Goal: Task Accomplishment & Management: Use online tool/utility

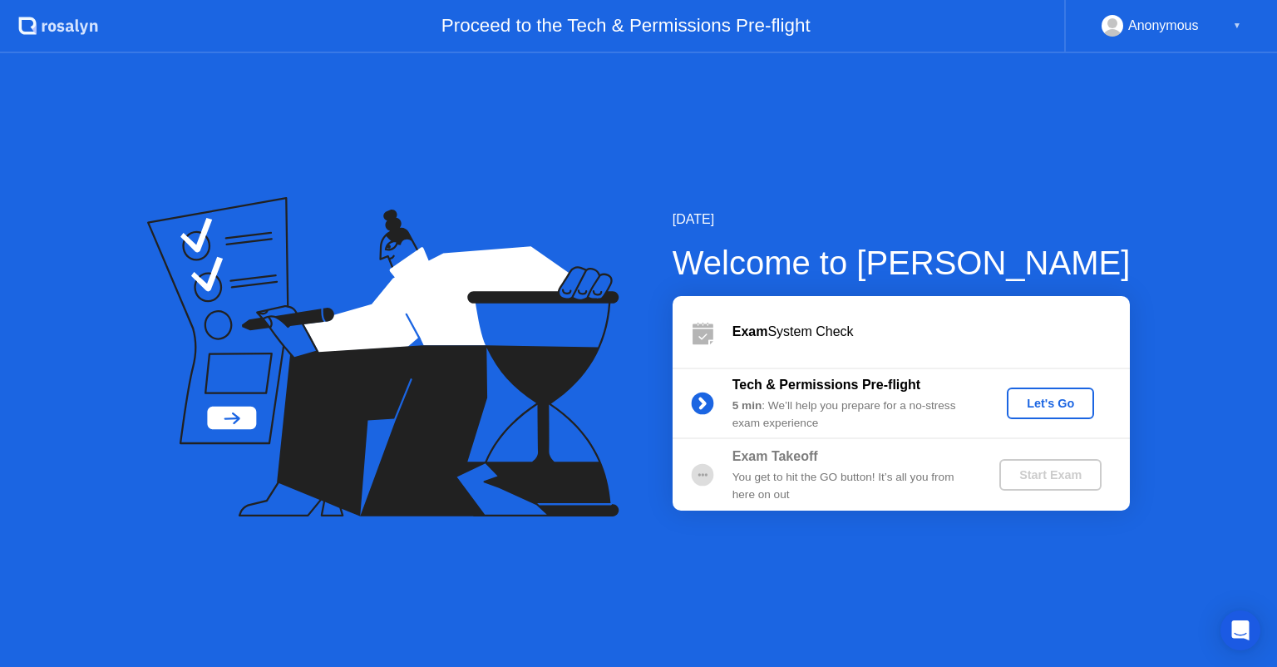
click at [1025, 401] on div "Let's Go" at bounding box center [1051, 403] width 74 height 13
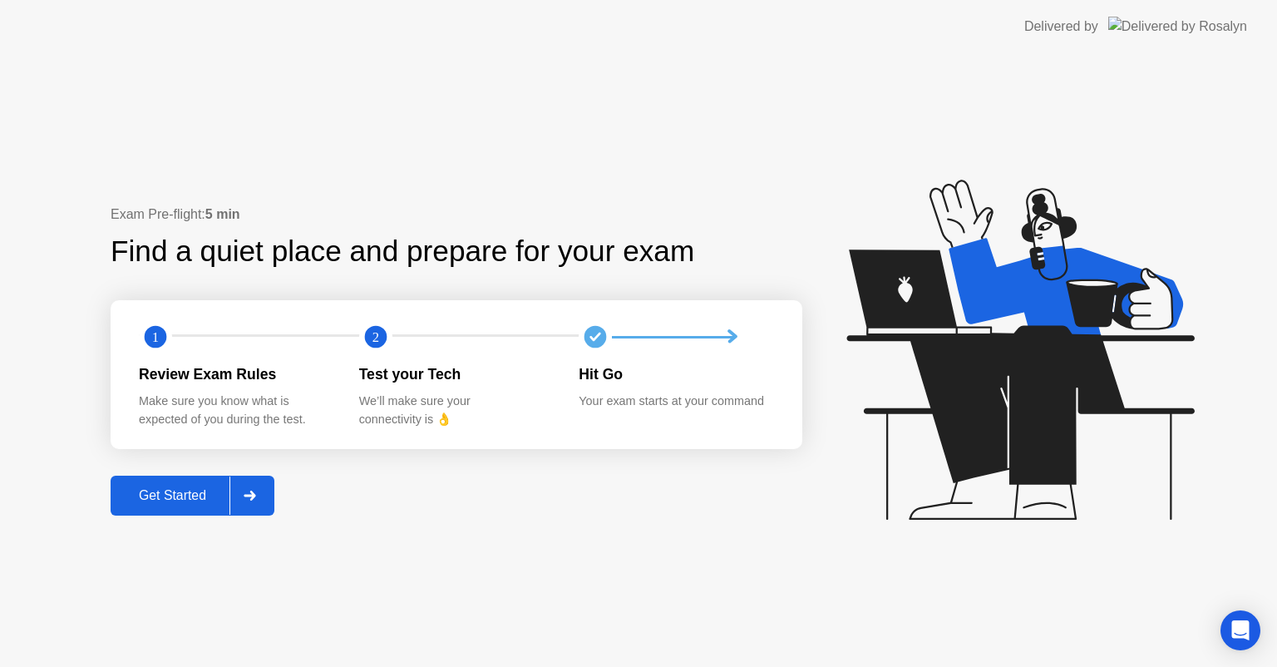
click at [210, 489] on div "Get Started" at bounding box center [173, 495] width 114 height 15
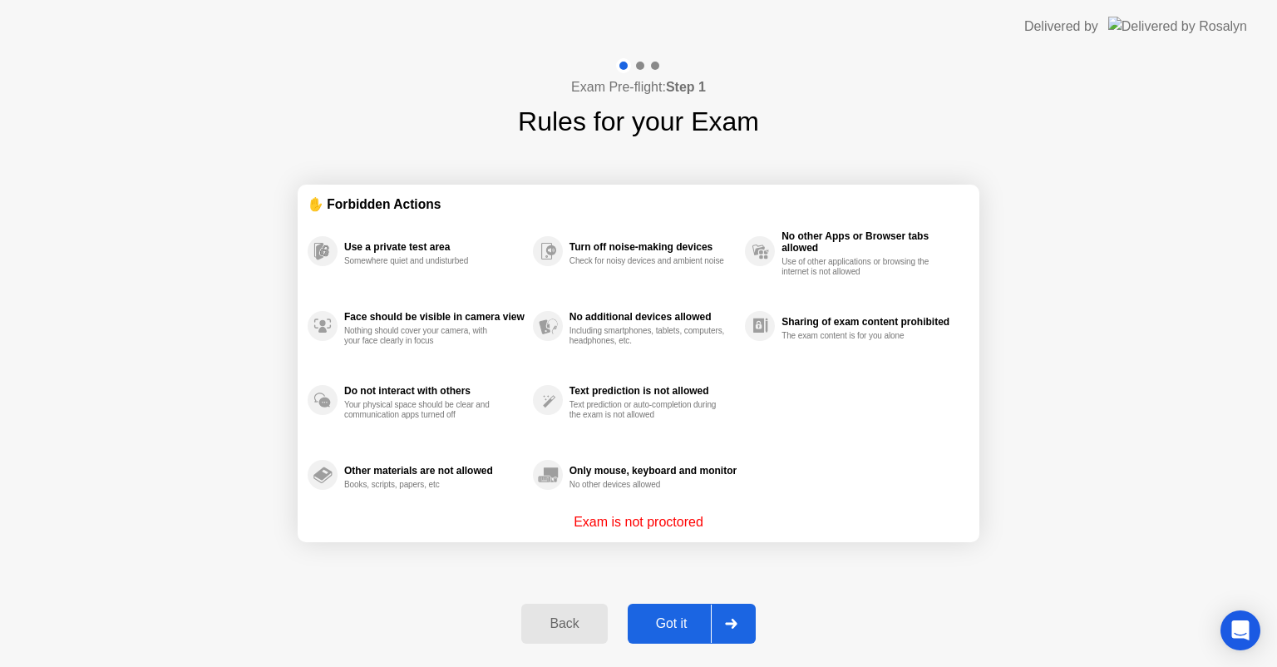
click at [652, 620] on div "Got it" at bounding box center [672, 623] width 78 height 15
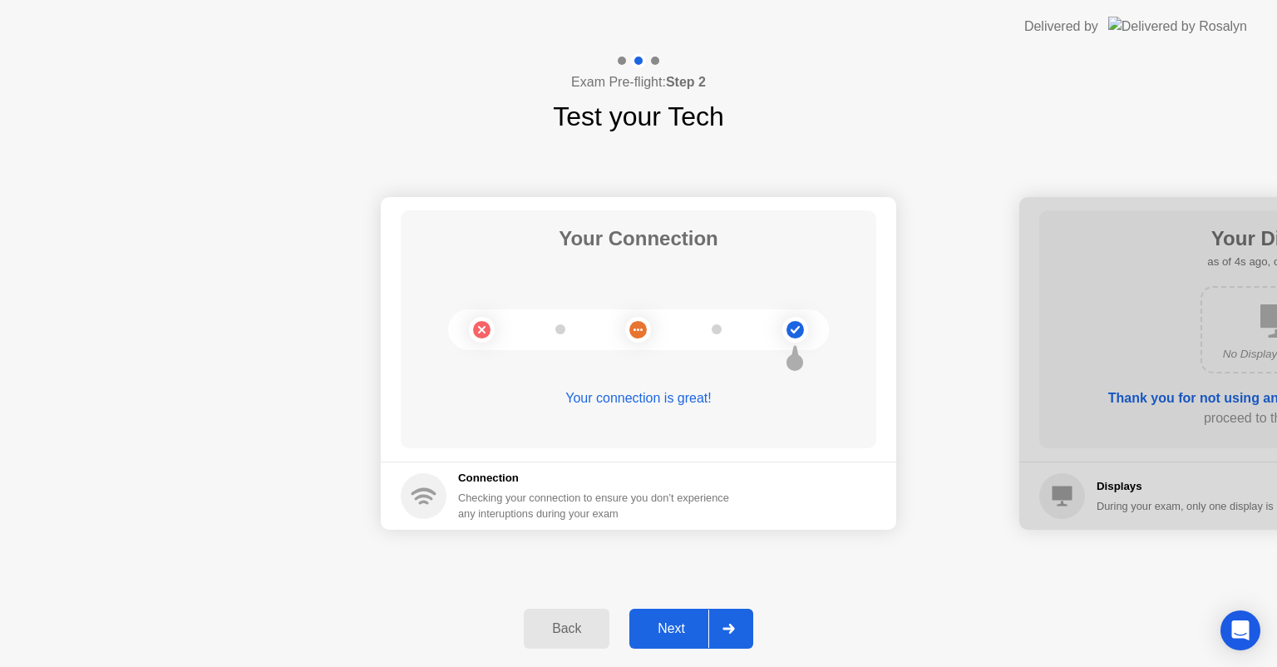
click at [653, 615] on button "Next" at bounding box center [692, 629] width 124 height 40
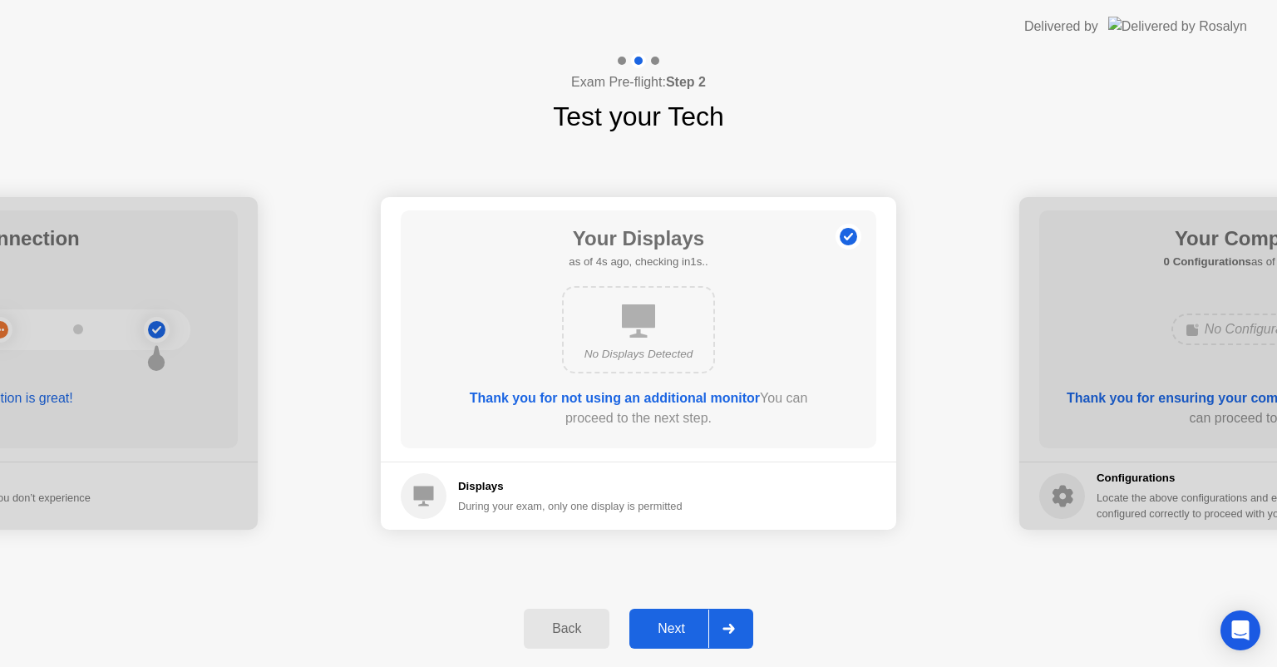
click at [669, 625] on div "Next" at bounding box center [672, 628] width 74 height 15
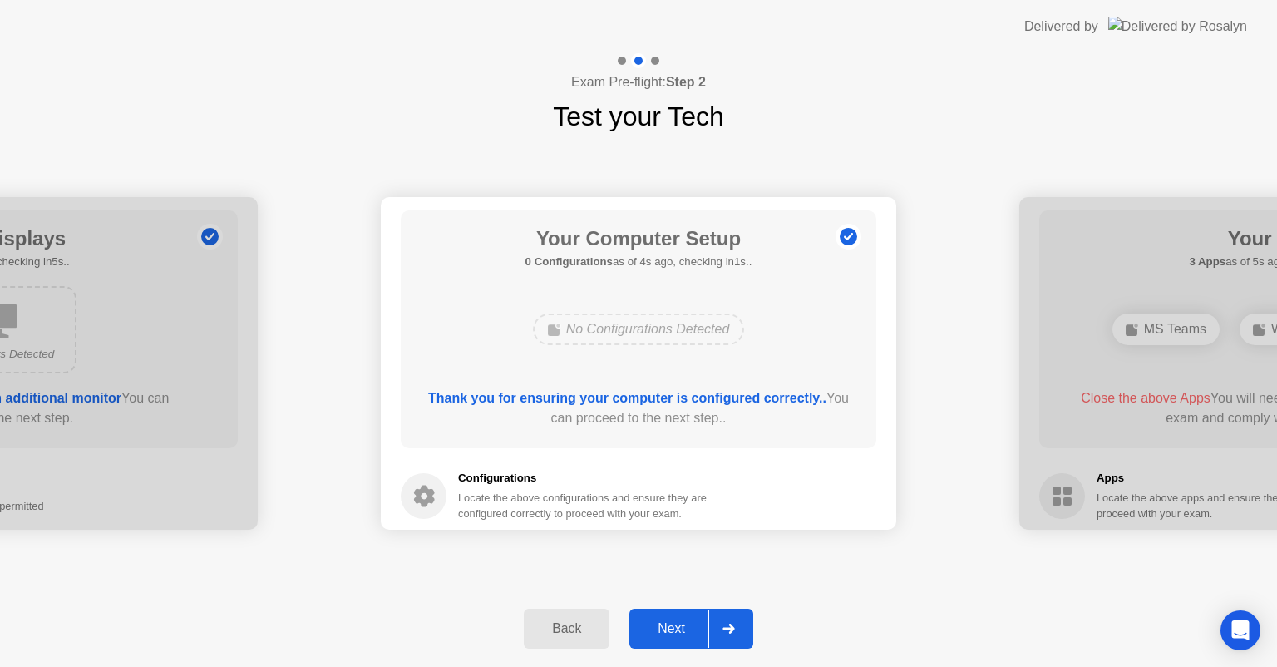
click at [669, 625] on div "Next" at bounding box center [672, 628] width 74 height 15
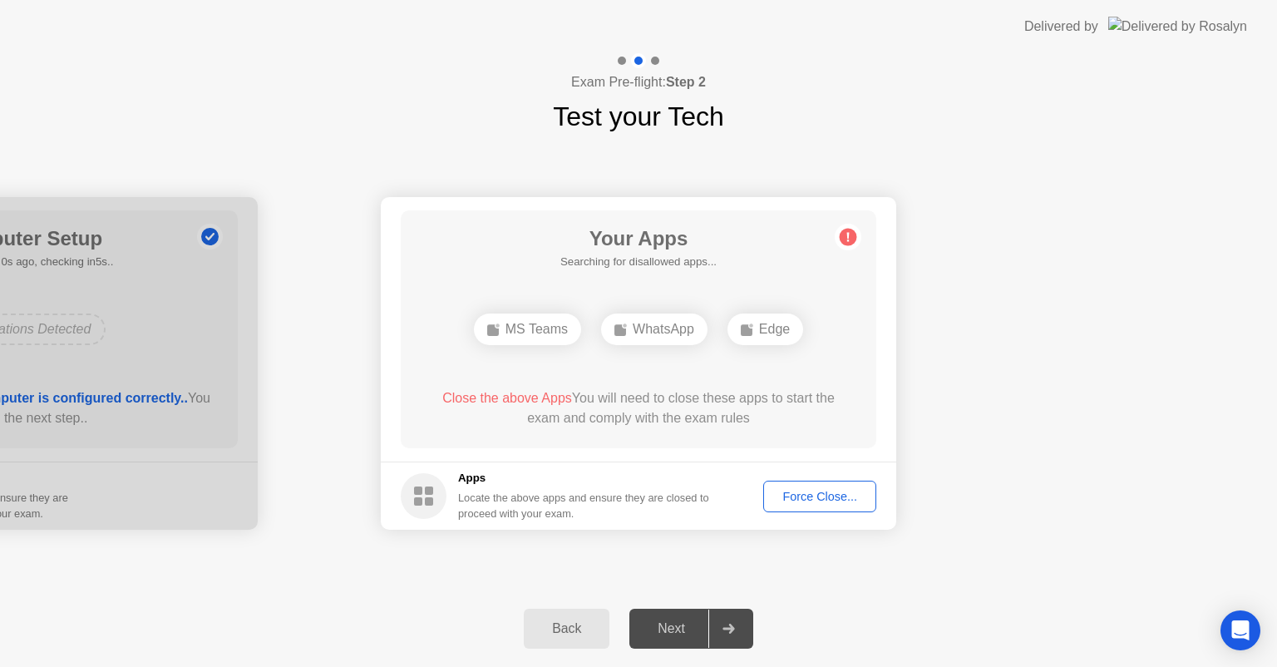
click at [802, 492] on div "Force Close..." at bounding box center [819, 496] width 101 height 13
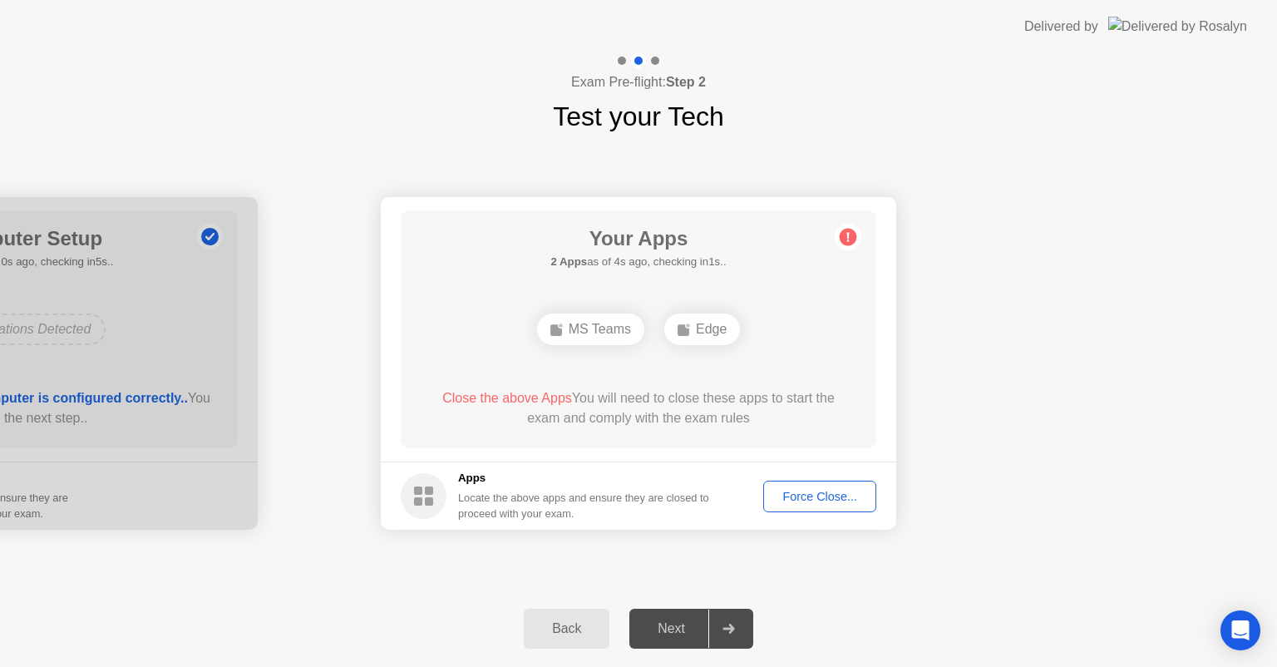
click at [782, 496] on div "Force Close..." at bounding box center [819, 496] width 101 height 13
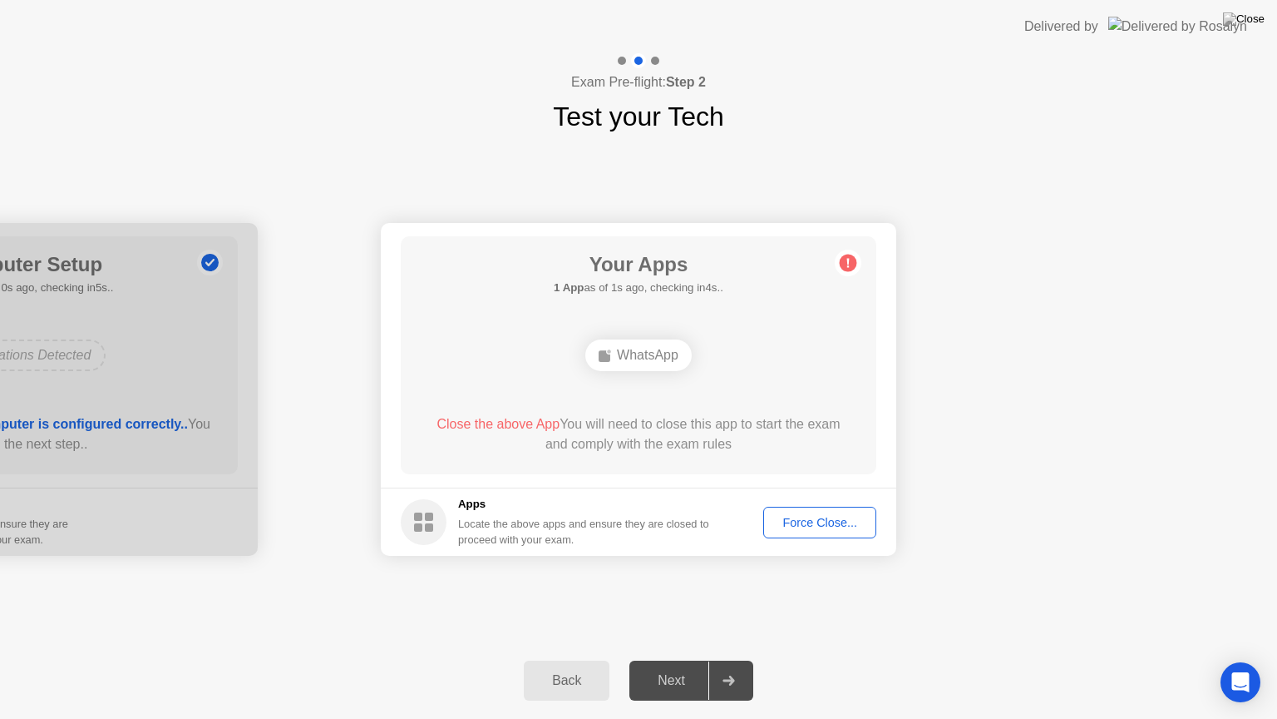
click at [809, 516] on div "Force Close..." at bounding box center [819, 522] width 101 height 13
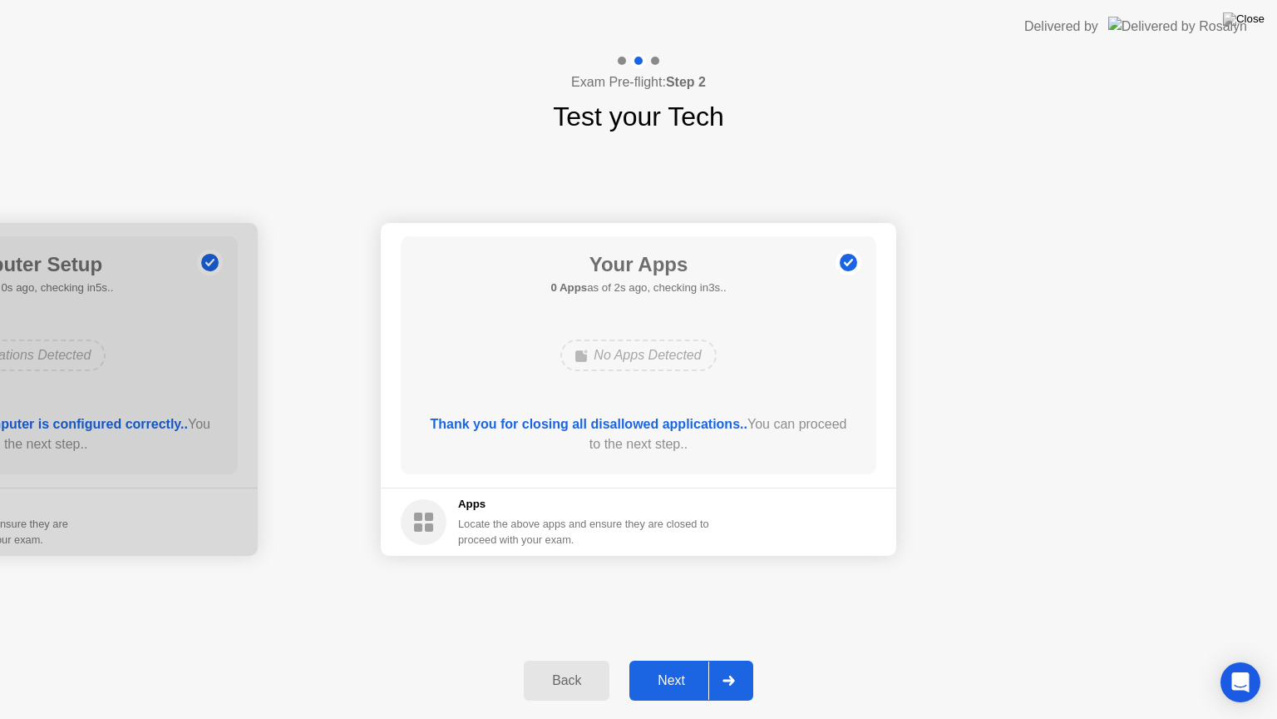
click at [665, 666] on div "Next" at bounding box center [672, 680] width 74 height 15
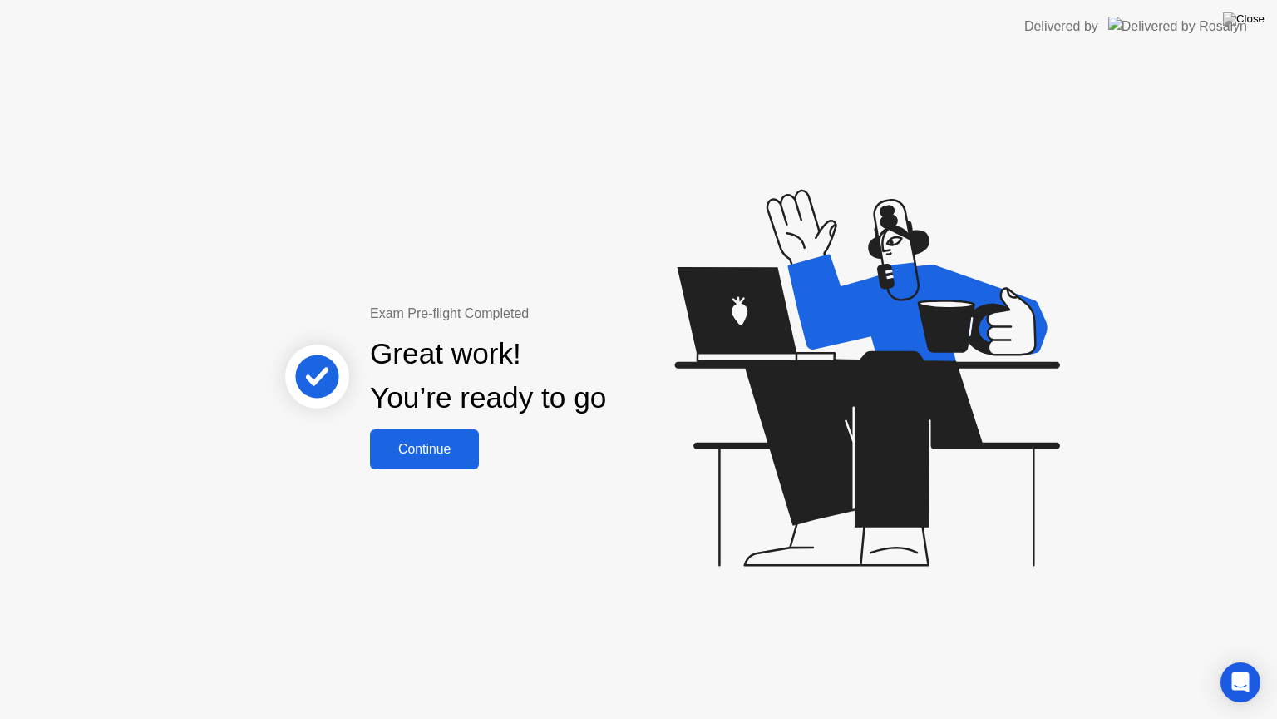
click at [438, 452] on div "Continue" at bounding box center [424, 449] width 99 height 15
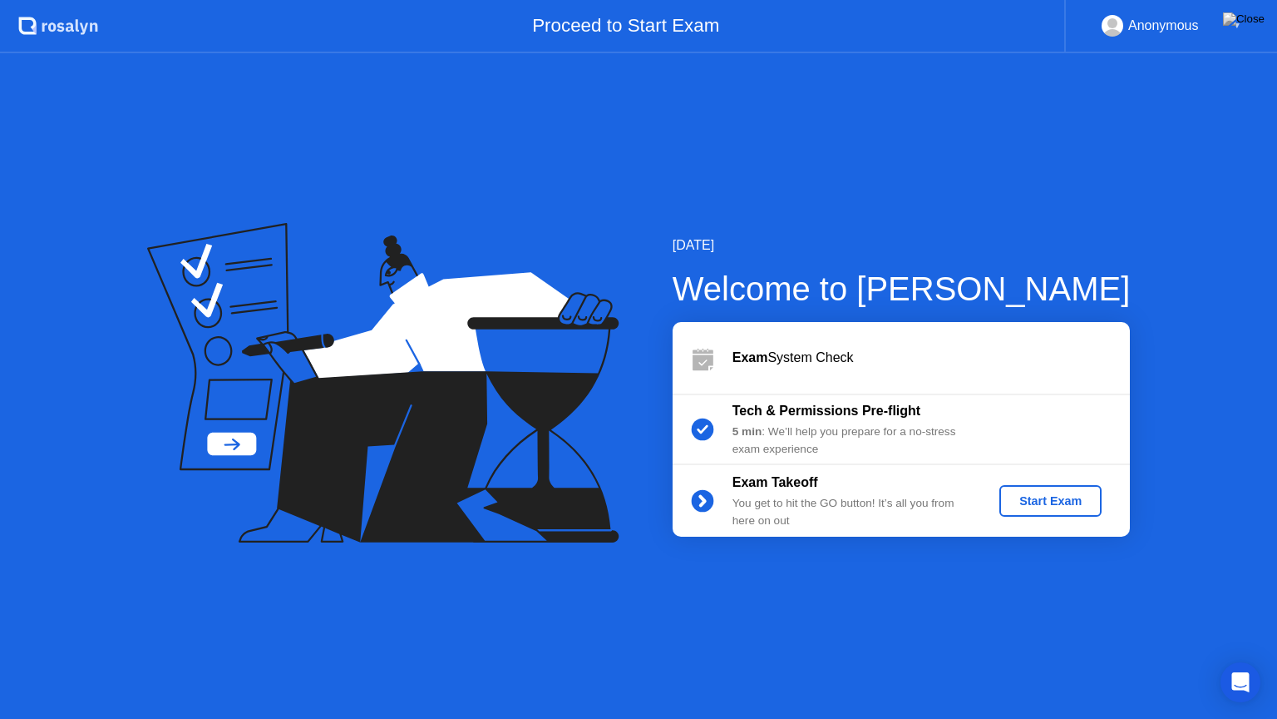
click at [967, 432] on div "5 min : We’ll help you prepare for a no-stress exam experience" at bounding box center [853, 440] width 240 height 34
click at [1024, 502] on div "Start Exam" at bounding box center [1050, 500] width 89 height 13
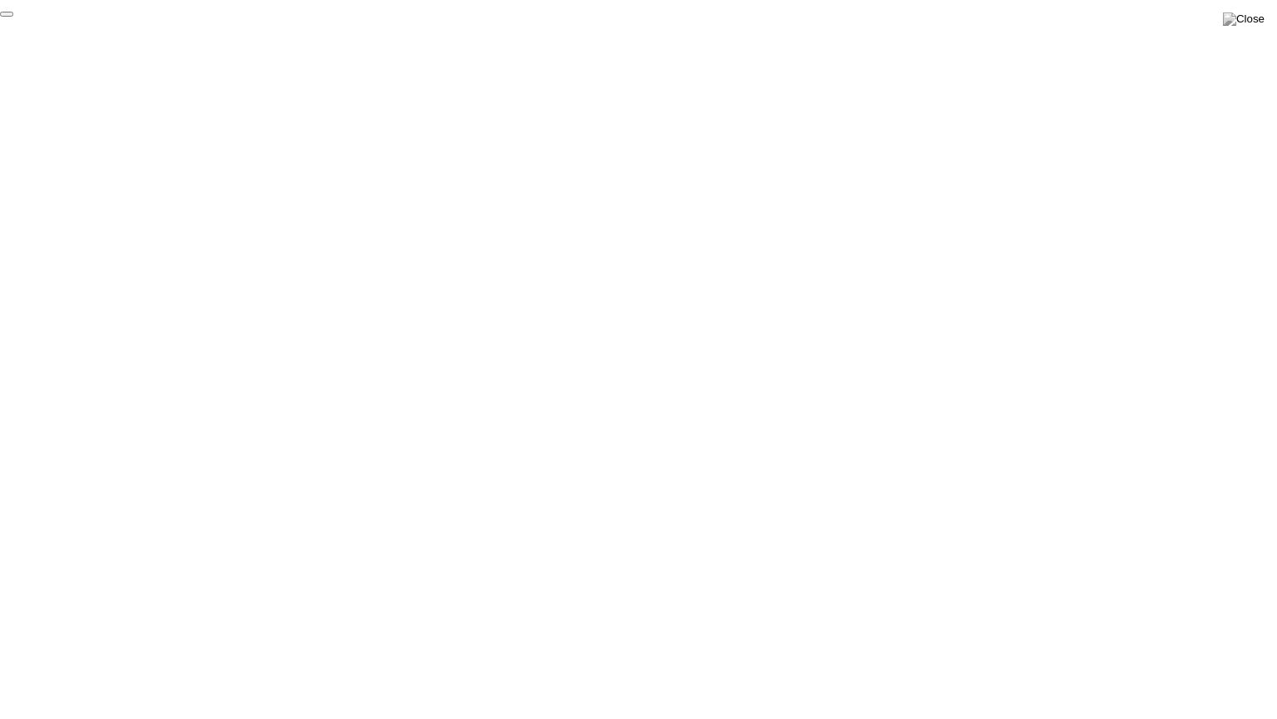
click at [13, 17] on button "End Proctoring Session" at bounding box center [6, 14] width 13 height 5
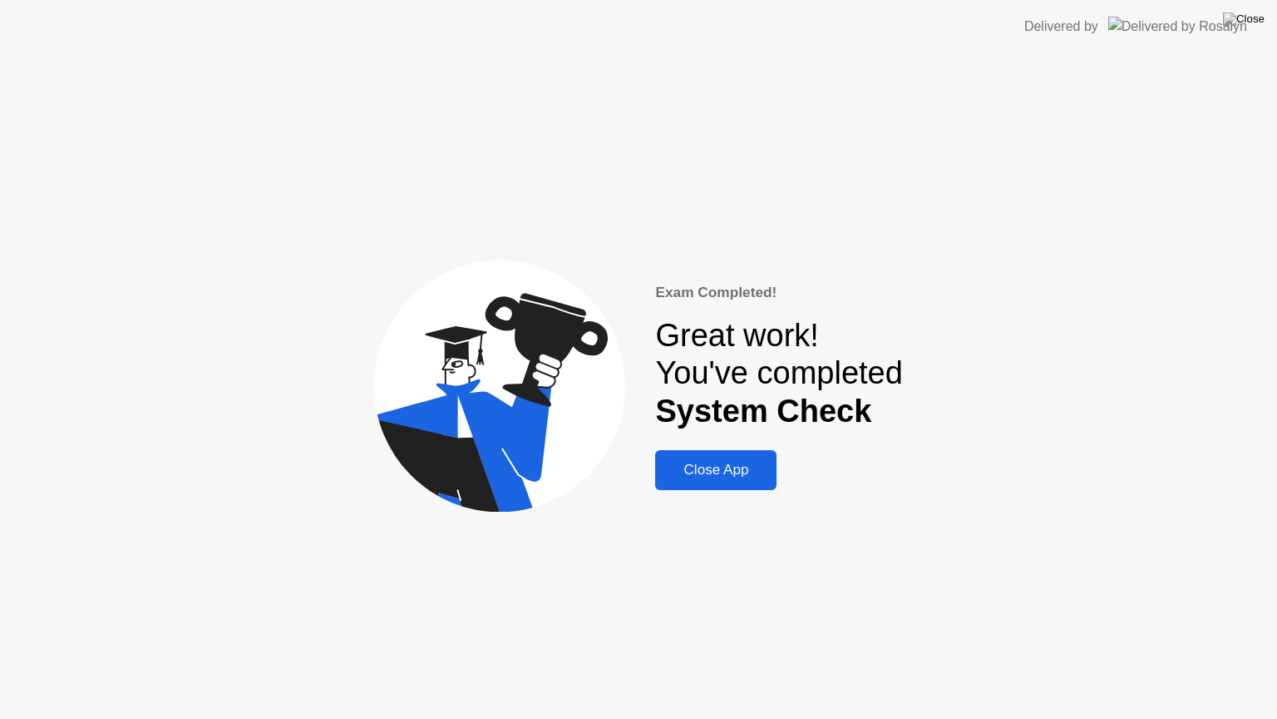
click at [708, 472] on div "Close App" at bounding box center [715, 470] width 111 height 17
